Goal: Navigation & Orientation: Understand site structure

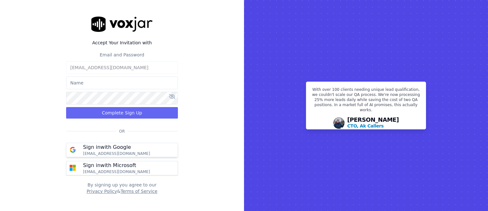
click at [134, 153] on button "Sign in with Google knunez@asilpc.com" at bounding box center [122, 150] width 112 height 14
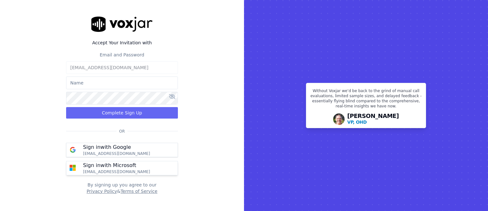
click at [127, 167] on p "Sign in with Microsoft" at bounding box center [109, 166] width 53 height 8
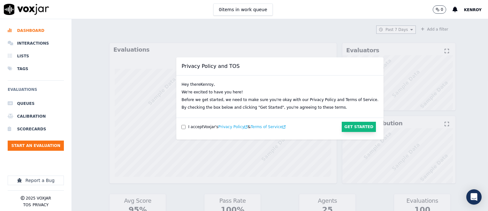
click at [342, 127] on button "Get Started" at bounding box center [359, 127] width 34 height 10
click at [342, 128] on button "Get Started" at bounding box center [359, 127] width 34 height 10
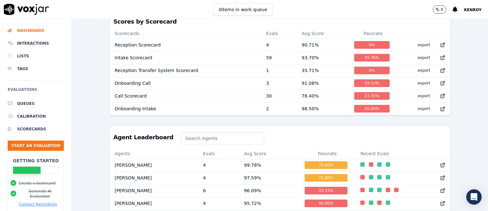
click at [188, 142] on input at bounding box center [222, 138] width 83 height 13
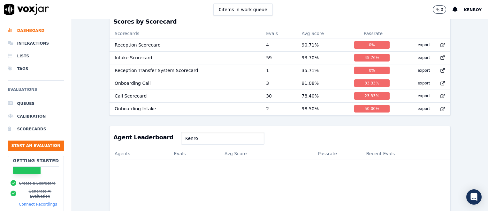
type input "Kenroy"
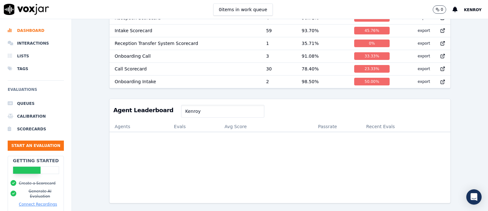
scroll to position [264, 0]
drag, startPoint x: 185, startPoint y: 102, endPoint x: 160, endPoint y: 98, distance: 25.5
click at [160, 99] on div "Agent Leaderboard [PERSON_NAME]" at bounding box center [280, 110] width 341 height 22
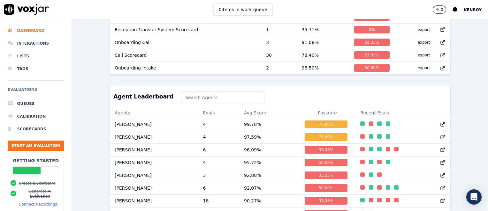
type input "a"
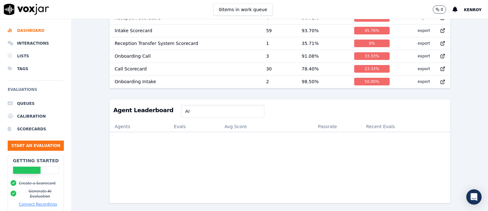
type input "A"
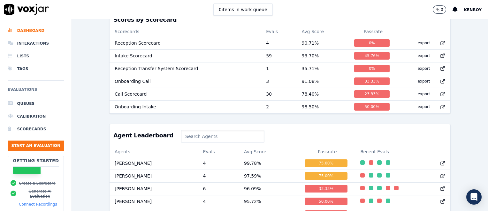
scroll to position [159, 0]
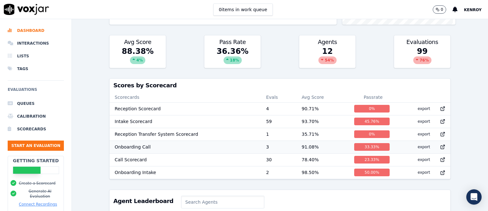
click at [135, 145] on td "Onboarding Call" at bounding box center [185, 147] width 151 height 13
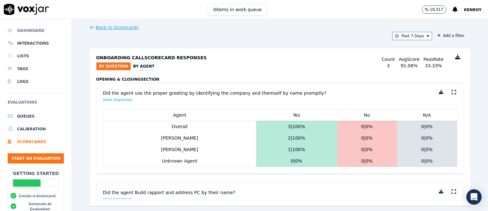
click at [37, 29] on li "Dashboard" at bounding box center [36, 30] width 56 height 13
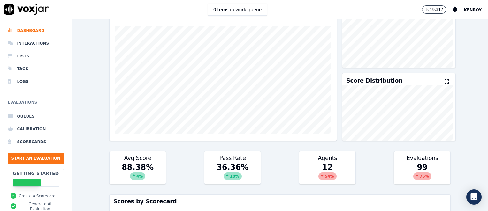
scroll to position [32, 0]
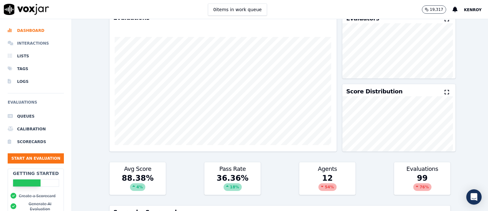
click at [42, 45] on li "Interactions" at bounding box center [36, 43] width 56 height 13
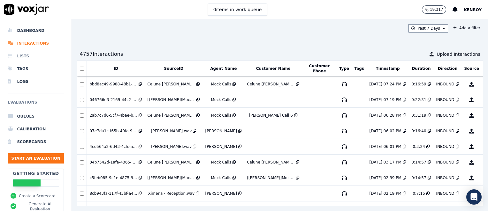
click at [23, 54] on li "Lists" at bounding box center [36, 56] width 56 height 13
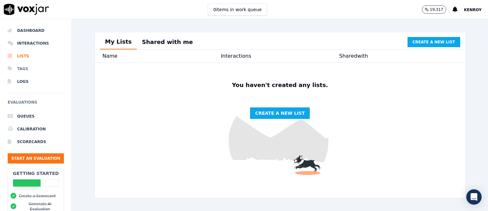
click at [28, 65] on li "Tags" at bounding box center [36, 69] width 56 height 13
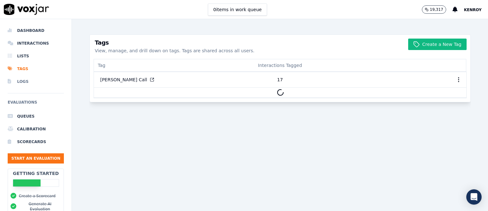
click at [29, 80] on li "Logs" at bounding box center [36, 81] width 56 height 13
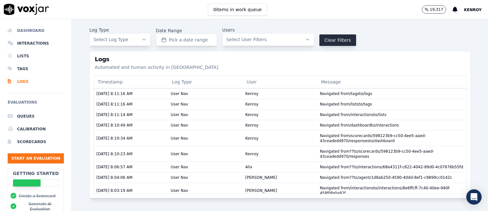
click at [28, 28] on li "Dashboard" at bounding box center [36, 30] width 56 height 13
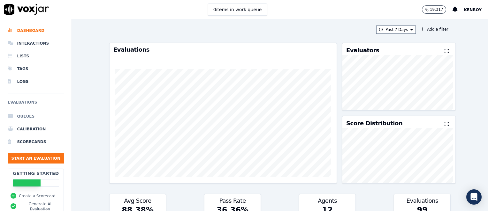
click at [34, 115] on li "Queues" at bounding box center [36, 116] width 56 height 13
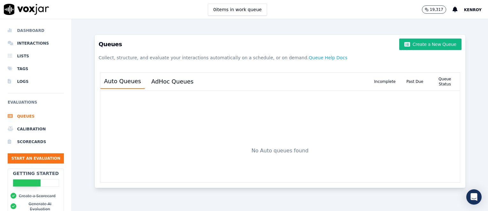
click at [23, 29] on li "Dashboard" at bounding box center [36, 30] width 56 height 13
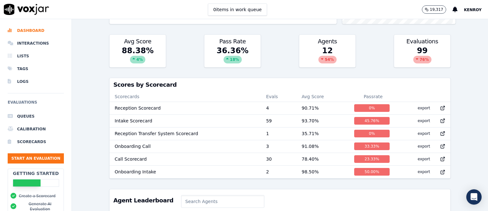
scroll to position [351, 0]
